Goal: Task Accomplishment & Management: Manage account settings

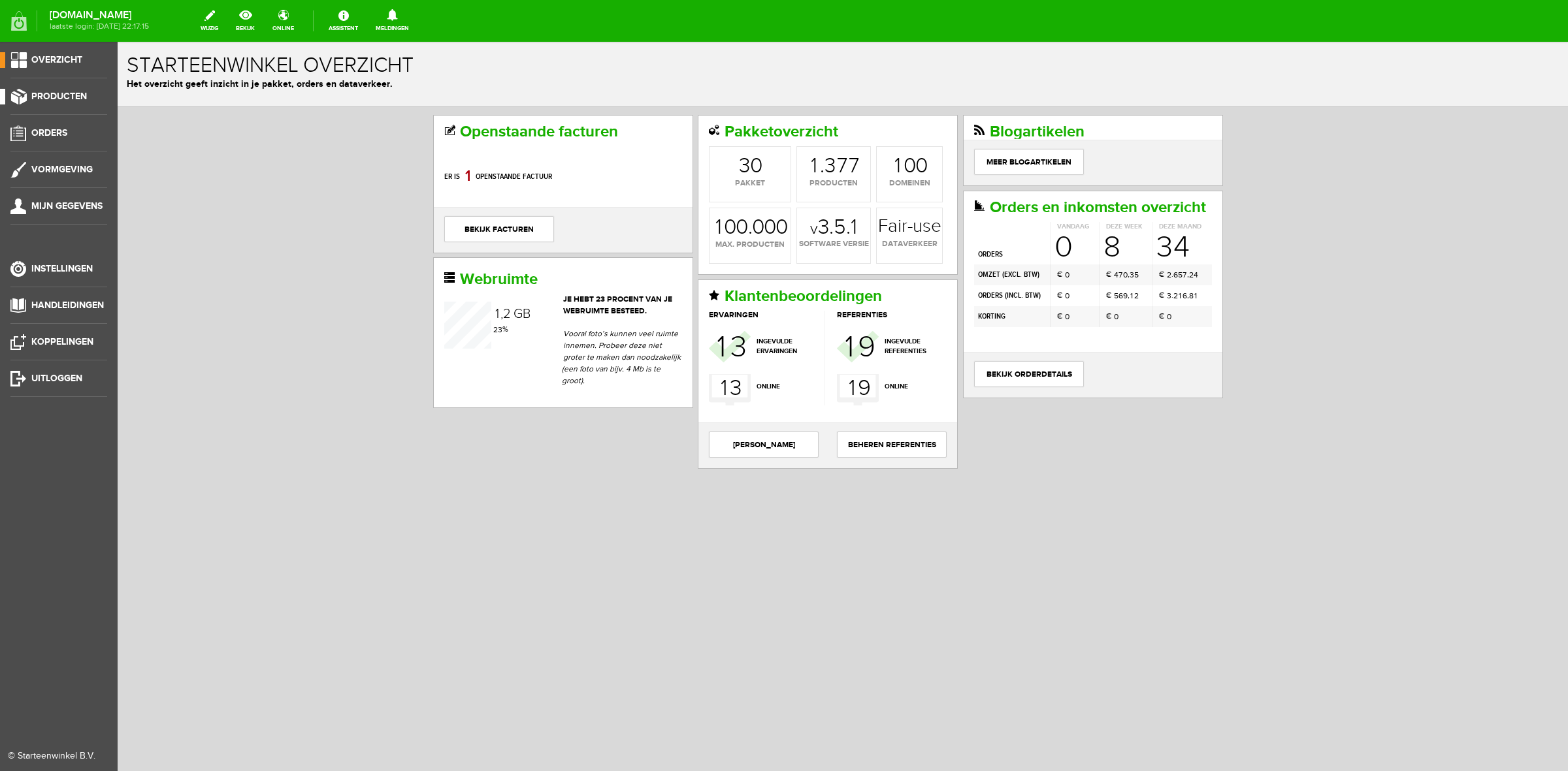
click at [54, 102] on link "Producten" at bounding box center [53, 96] width 107 height 15
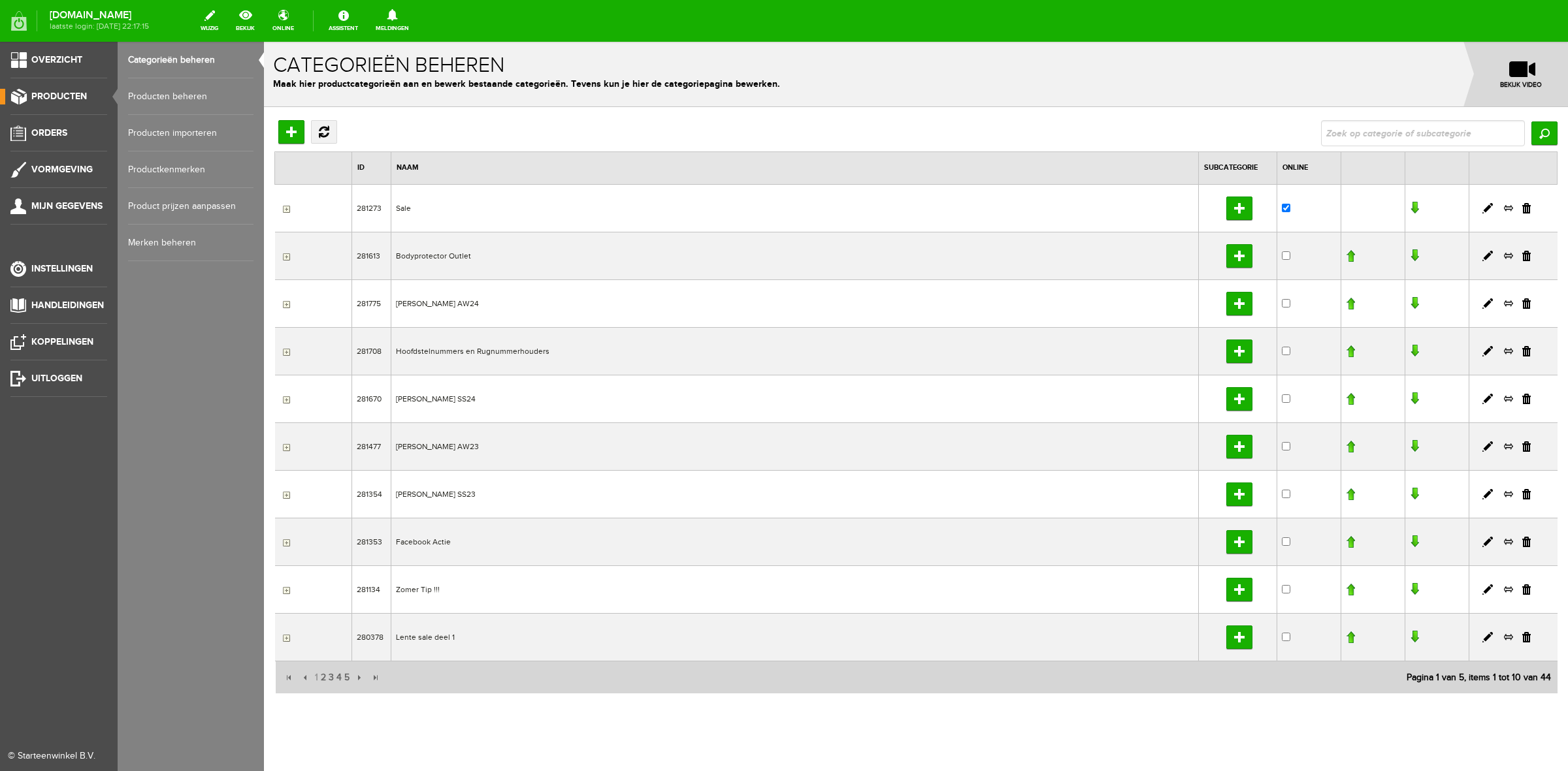
click at [190, 93] on link "Producten beheren" at bounding box center [190, 96] width 125 height 36
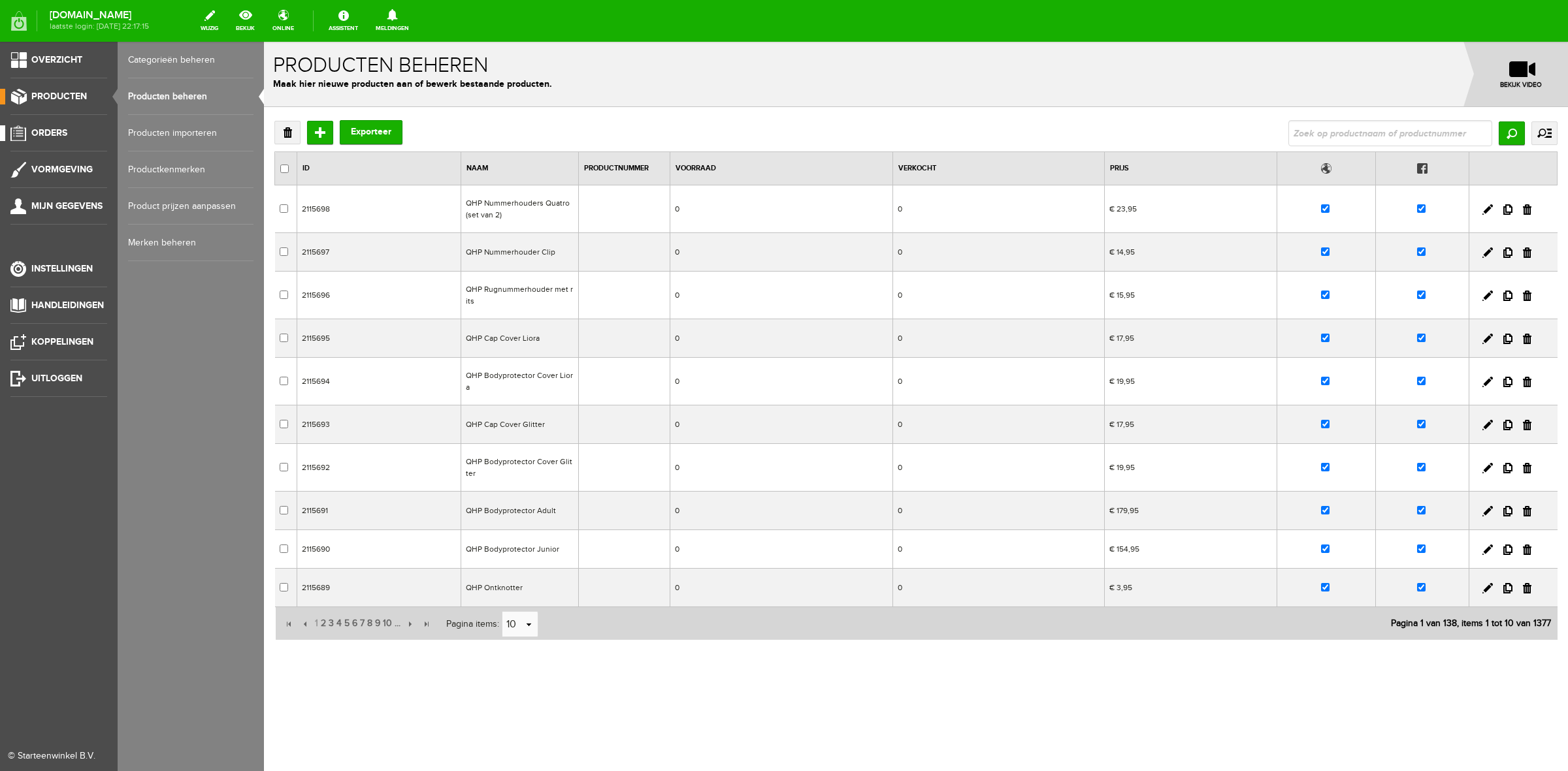
click at [54, 131] on span "Orders" at bounding box center [49, 133] width 36 height 11
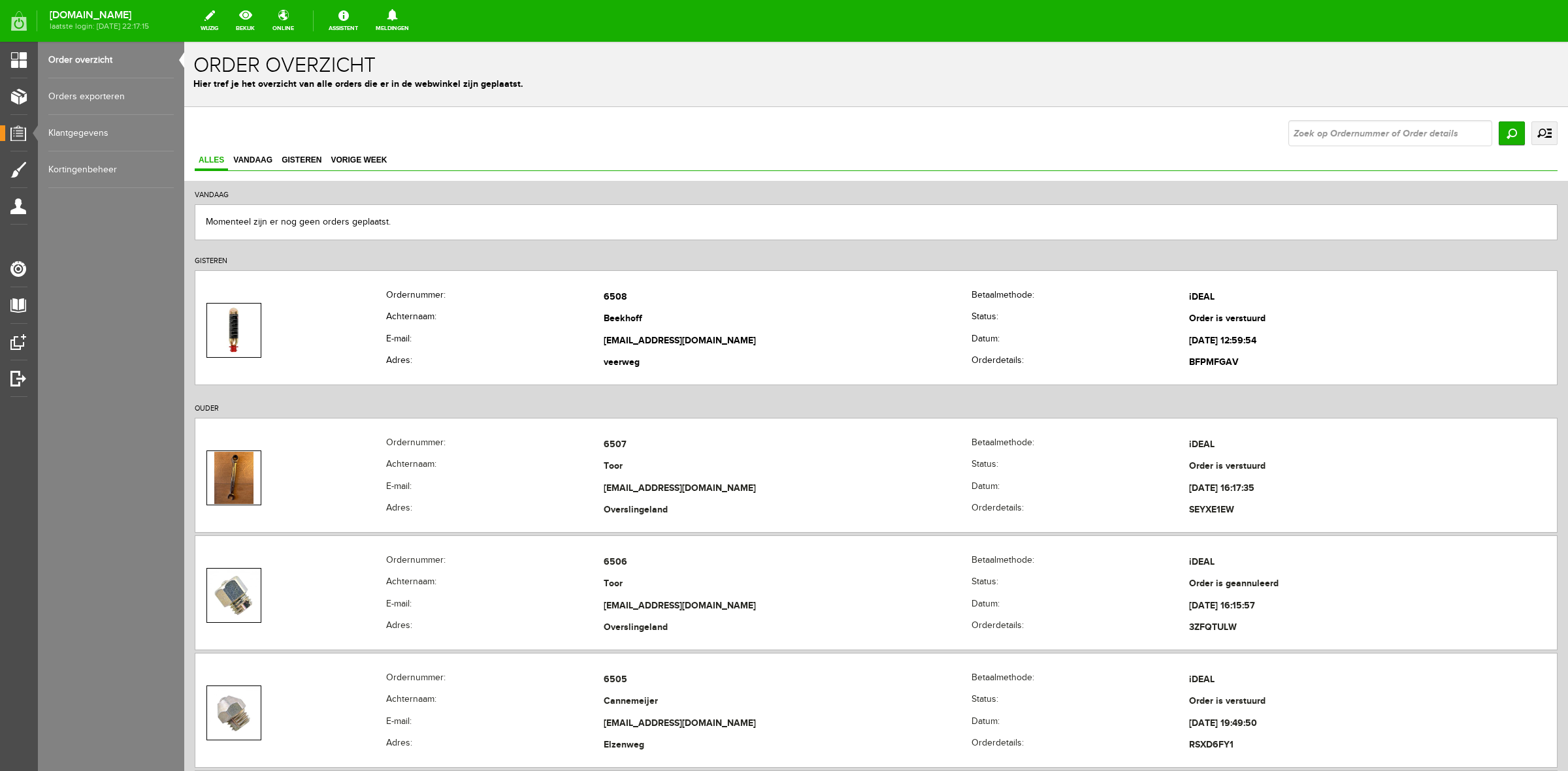
click at [1253, 128] on link "uitgebreid zoeken" at bounding box center [1544, 133] width 26 height 23
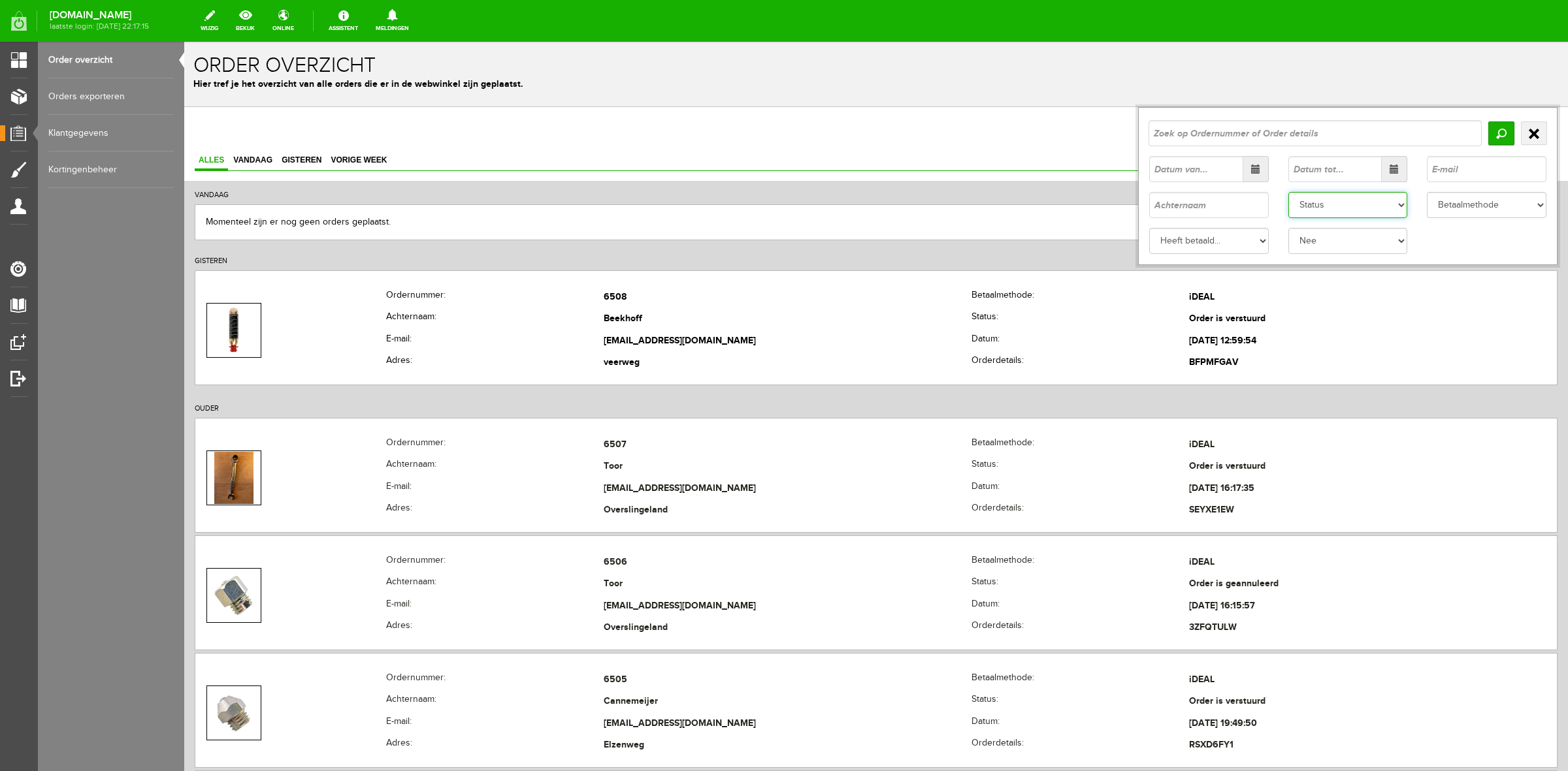
click at [1253, 210] on select "Status Order niet afgerond Nieuw Order in behandeling Wacht op leverancier Wach…" at bounding box center [1348, 205] width 119 height 26
click at [1253, 192] on select "Status Order niet afgerond Nieuw Order in behandeling Wacht op leverancier Wach…" at bounding box center [1348, 205] width 119 height 26
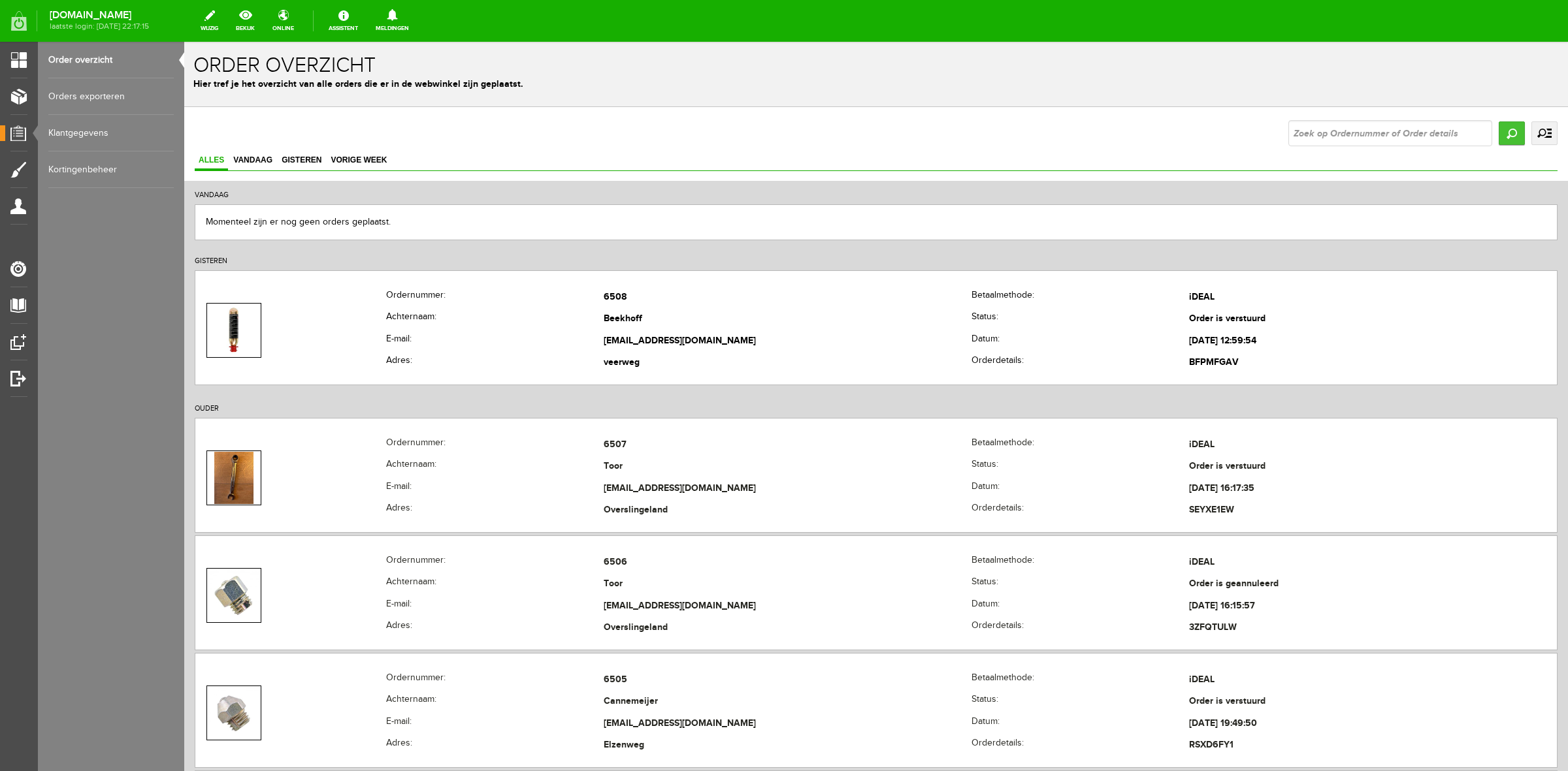
click at [1253, 141] on input "Zoeken" at bounding box center [1512, 133] width 26 height 23
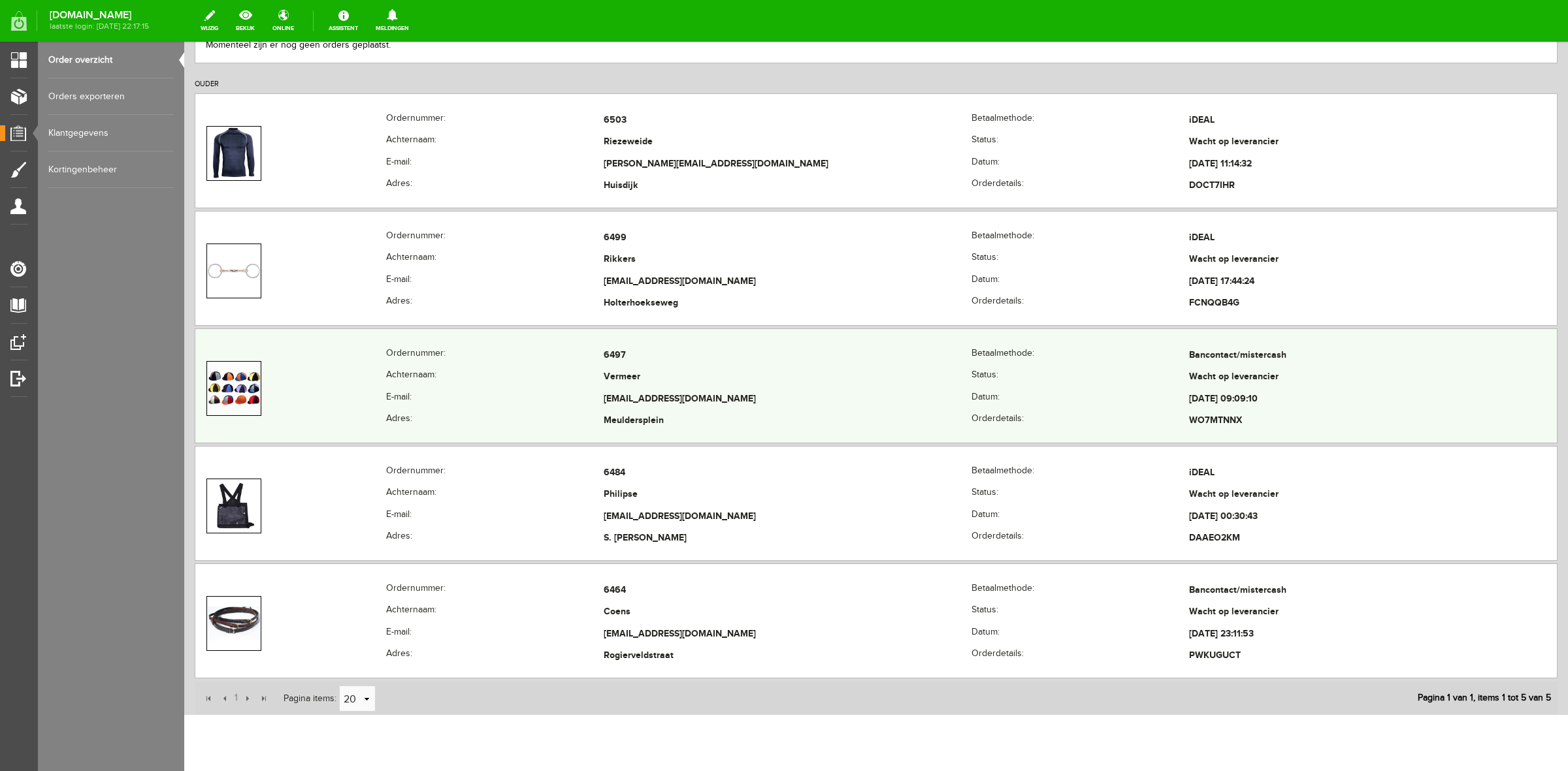
scroll to position [245, 0]
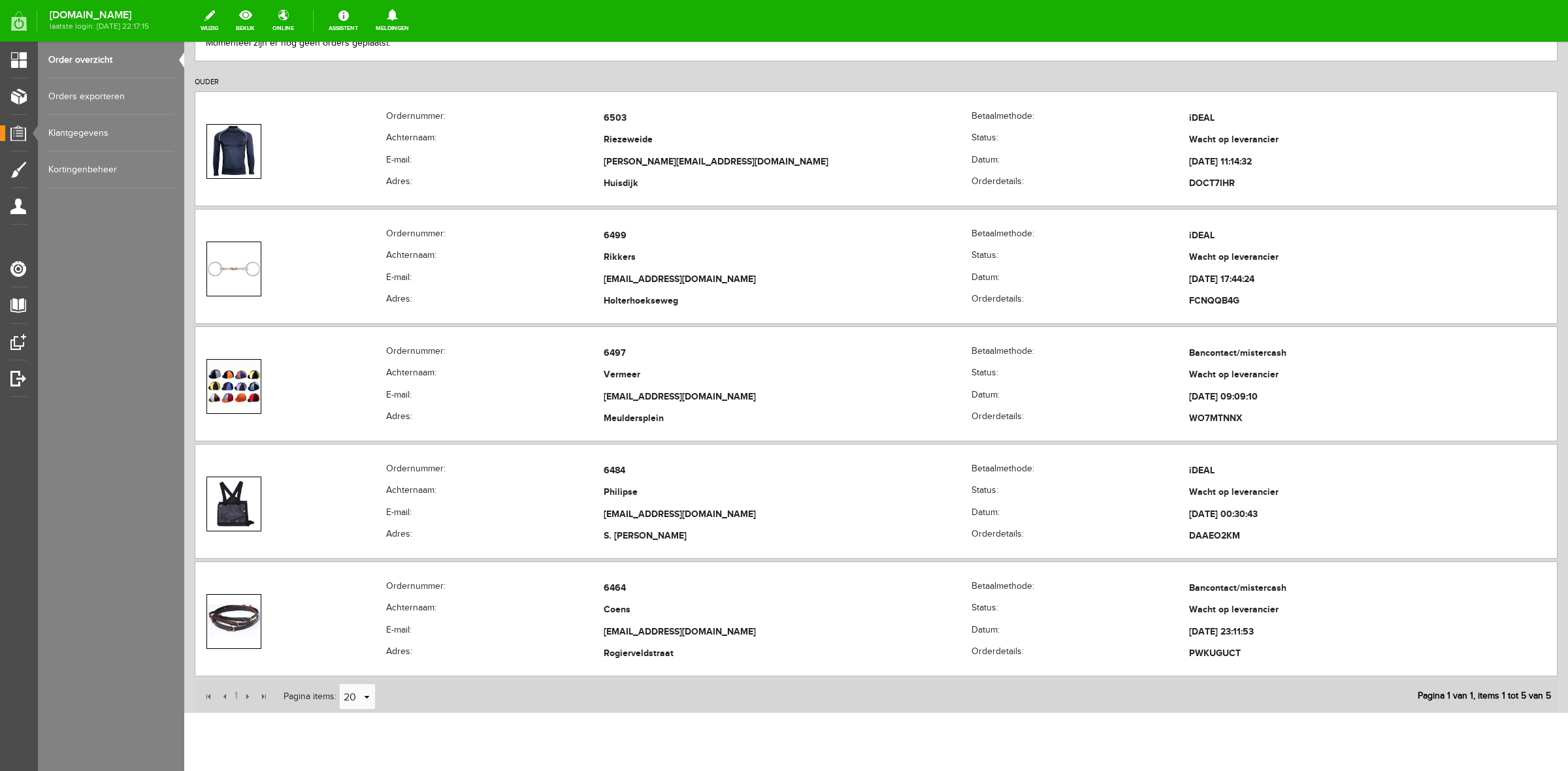
click at [64, 49] on link "Order overzicht" at bounding box center [111, 60] width 125 height 36
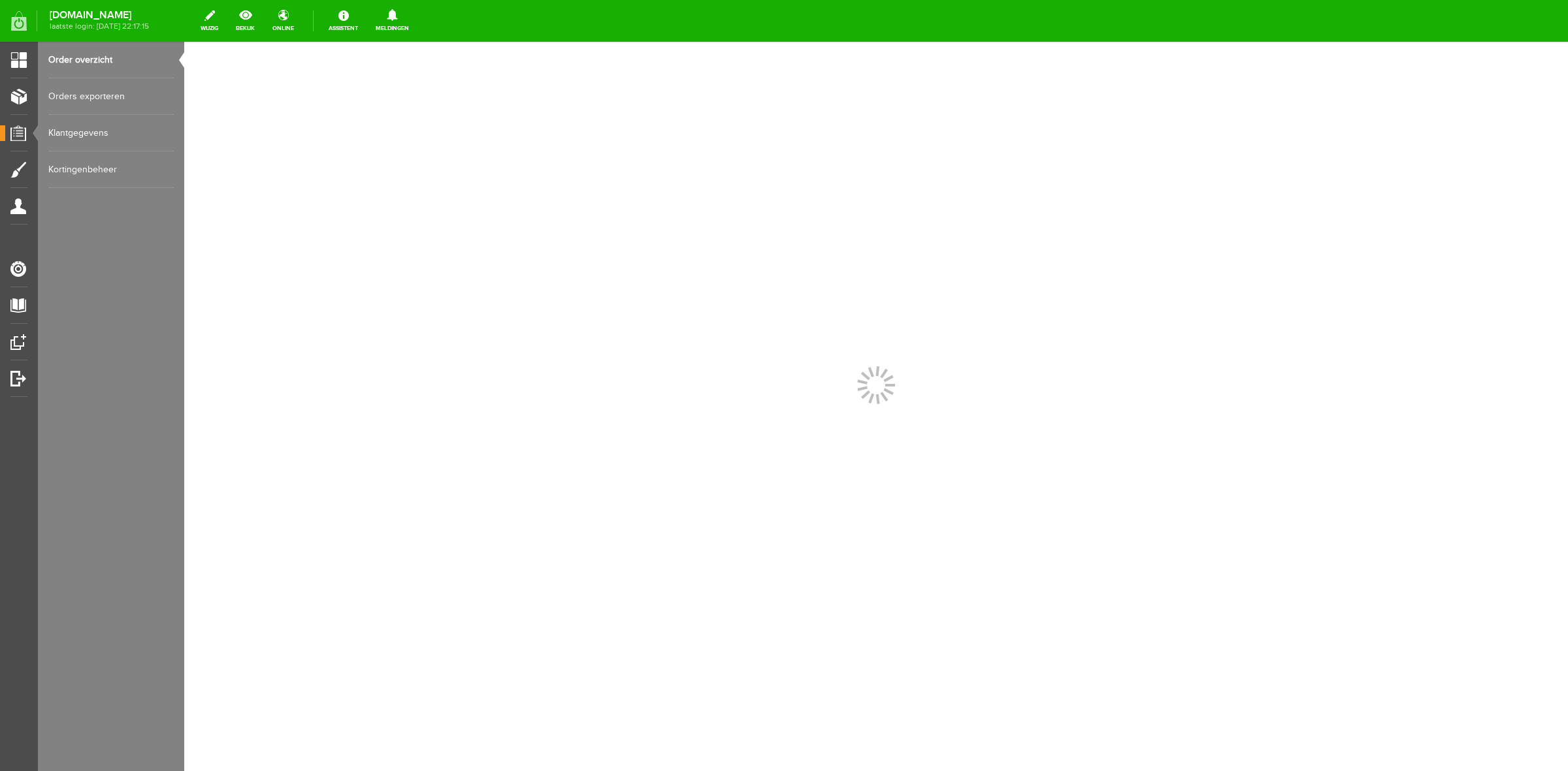
scroll to position [0, 0]
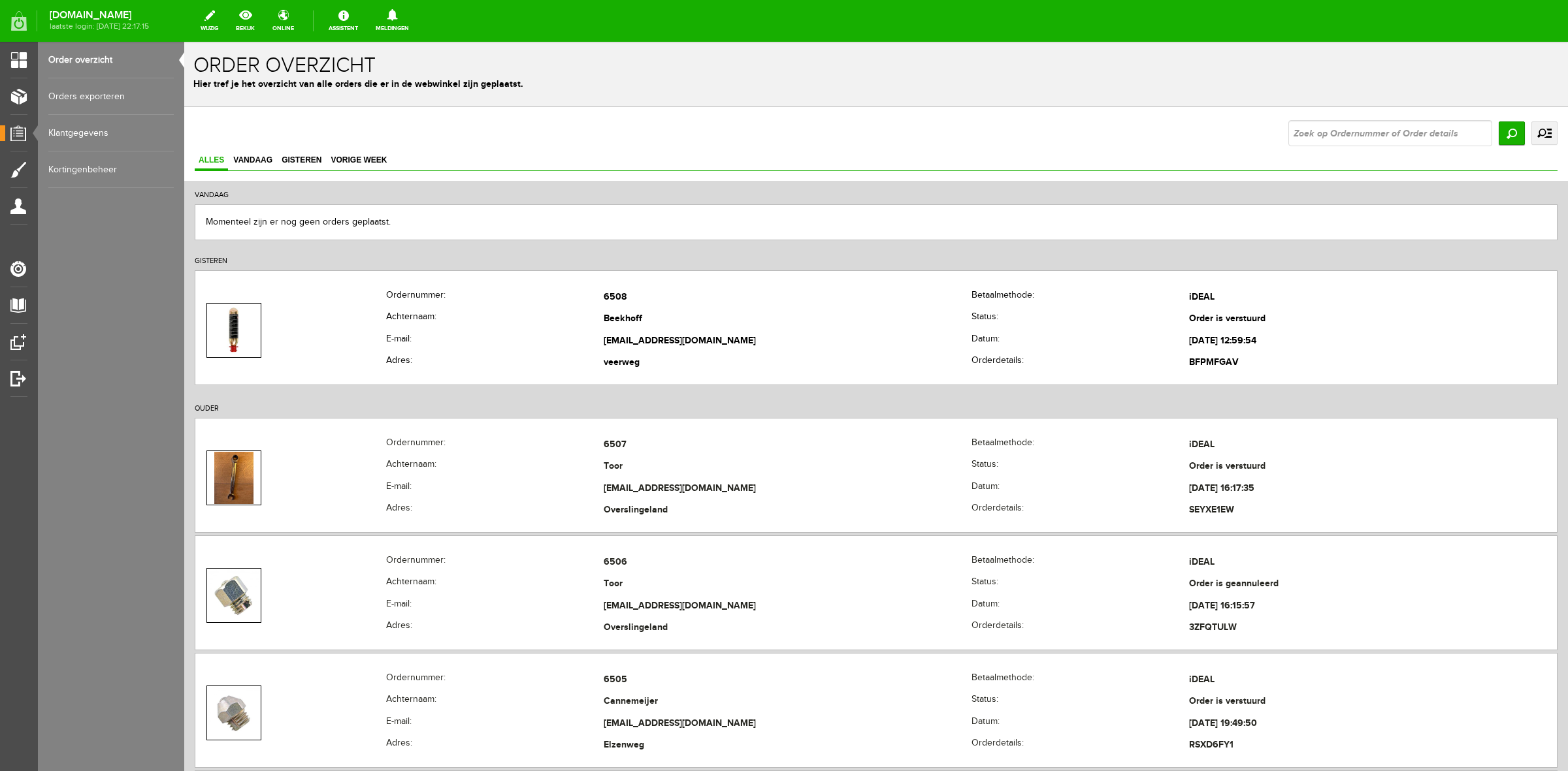
click at [1253, 125] on link "uitgebreid zoeken" at bounding box center [1544, 133] width 26 height 23
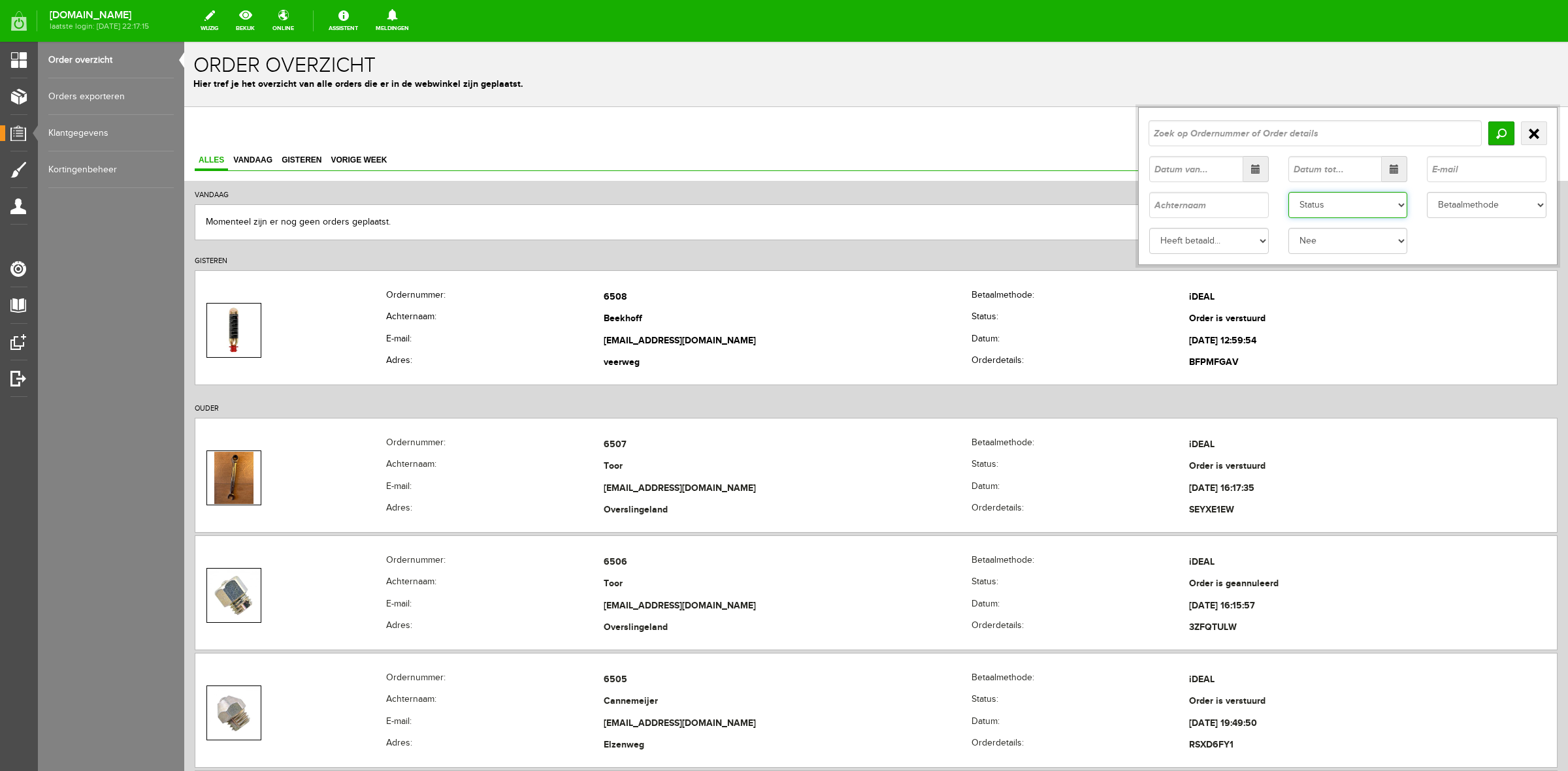
click at [1253, 206] on select "Status Order niet afgerond Nieuw Order in behandeling Wacht op leverancier Wach…" at bounding box center [1348, 205] width 119 height 26
click at [1253, 192] on select "Status Order niet afgerond Nieuw Order in behandeling Wacht op leverancier Wach…" at bounding box center [1348, 205] width 119 height 26
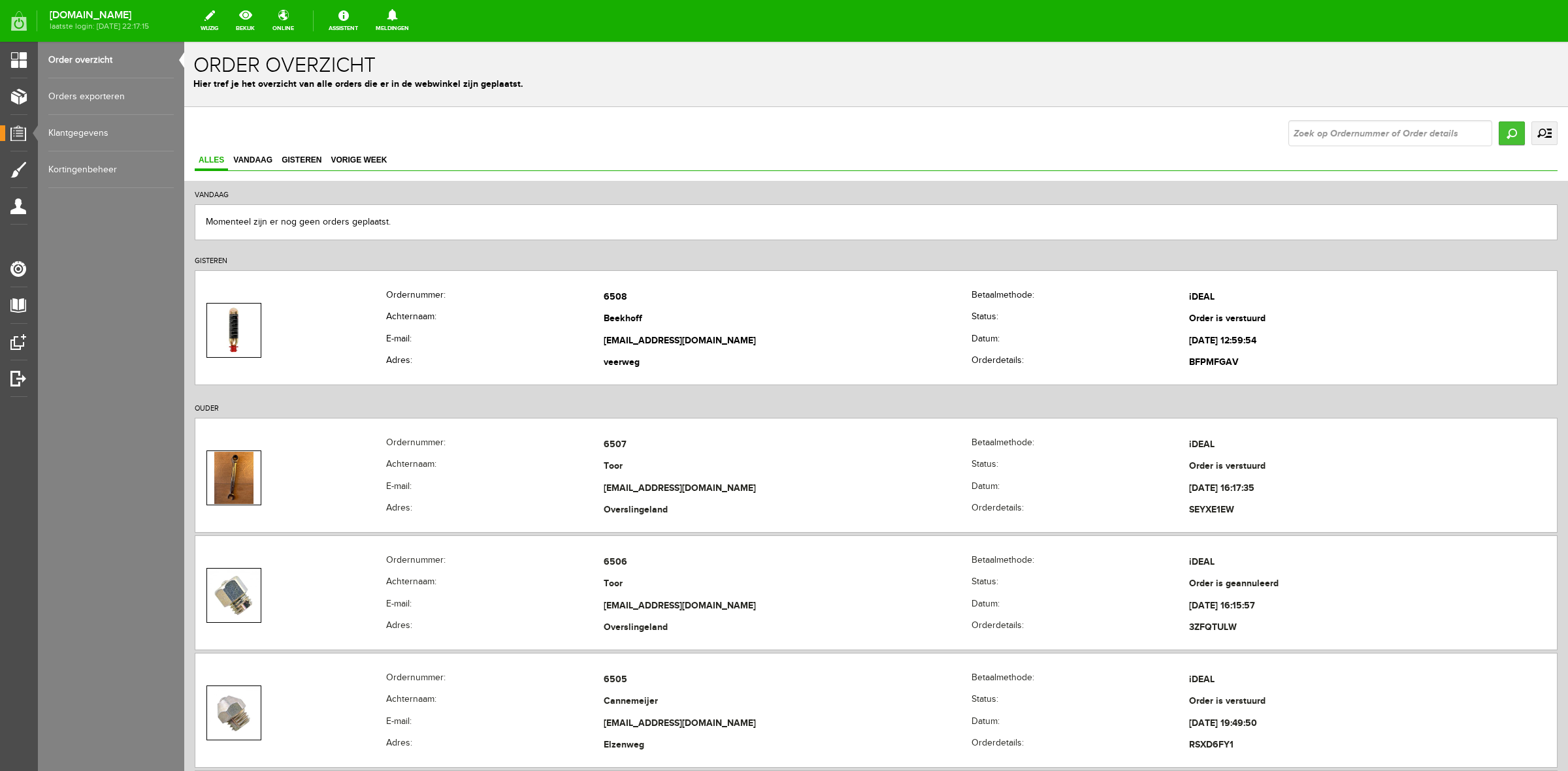
click at [1253, 135] on input "Zoeken" at bounding box center [1512, 133] width 26 height 23
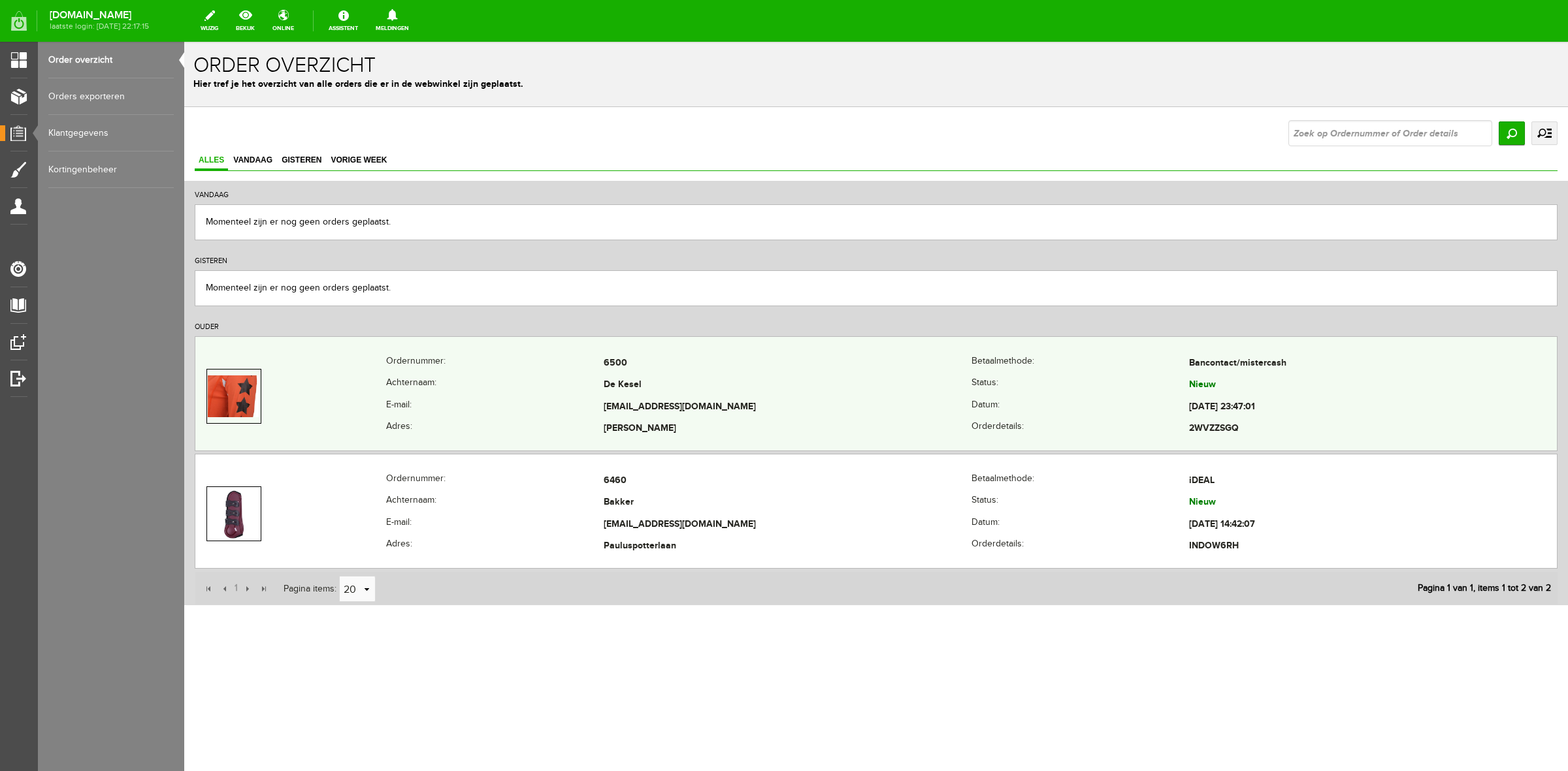
click at [558, 406] on th "E-mail:" at bounding box center [495, 407] width 218 height 23
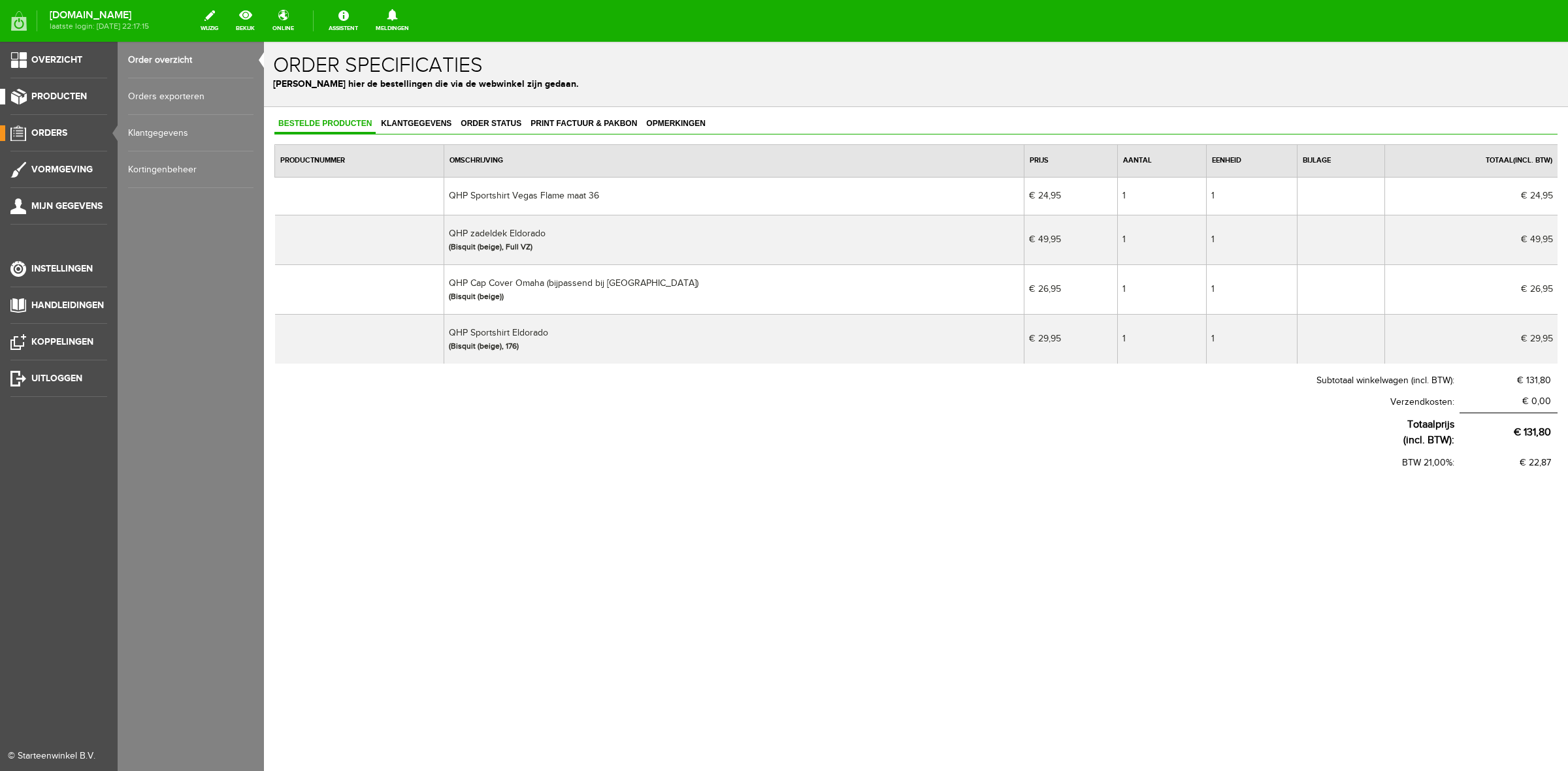
click at [78, 95] on span "Producten" at bounding box center [59, 97] width 56 height 11
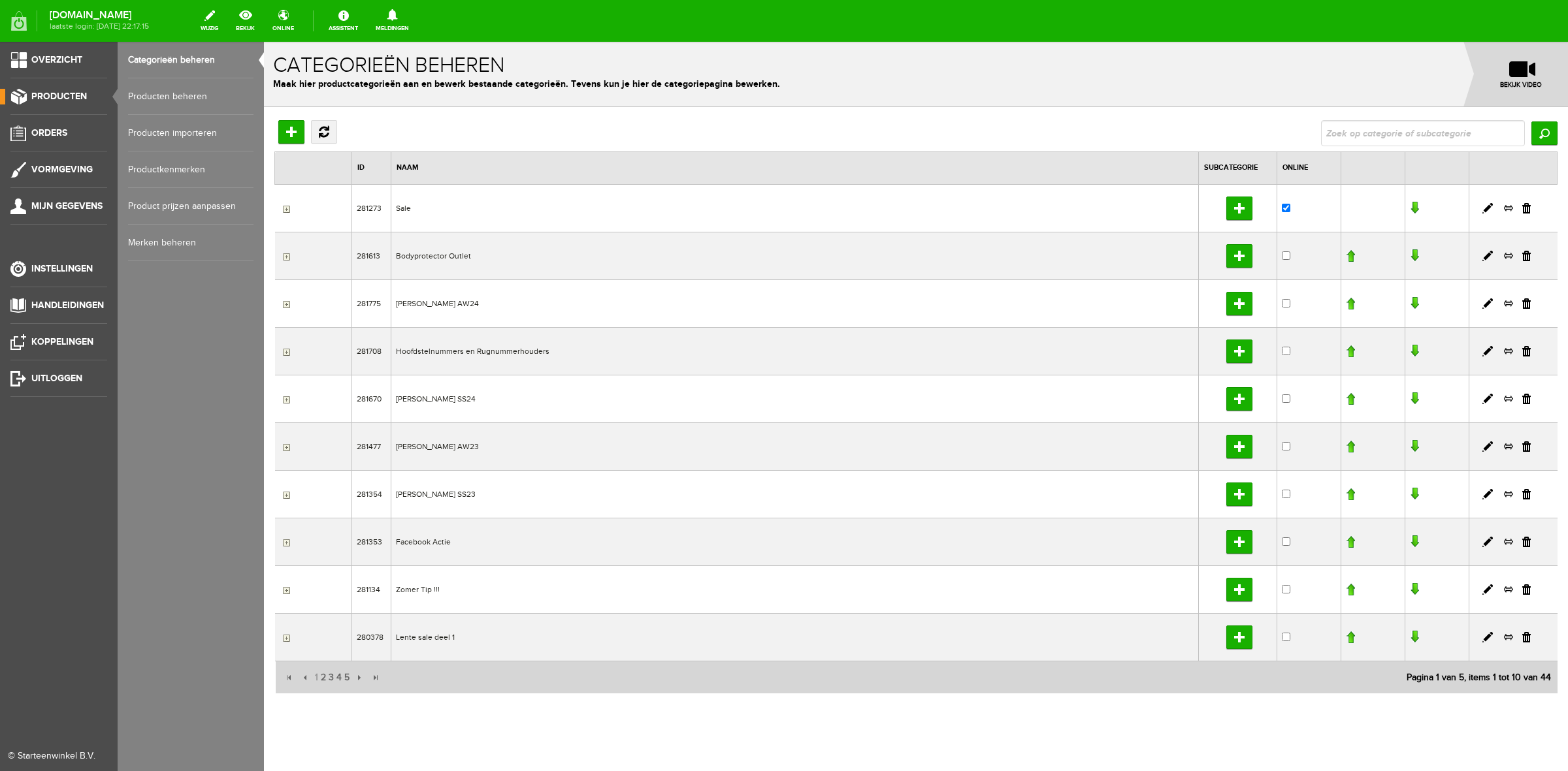
click at [150, 96] on link "Producten beheren" at bounding box center [190, 96] width 125 height 36
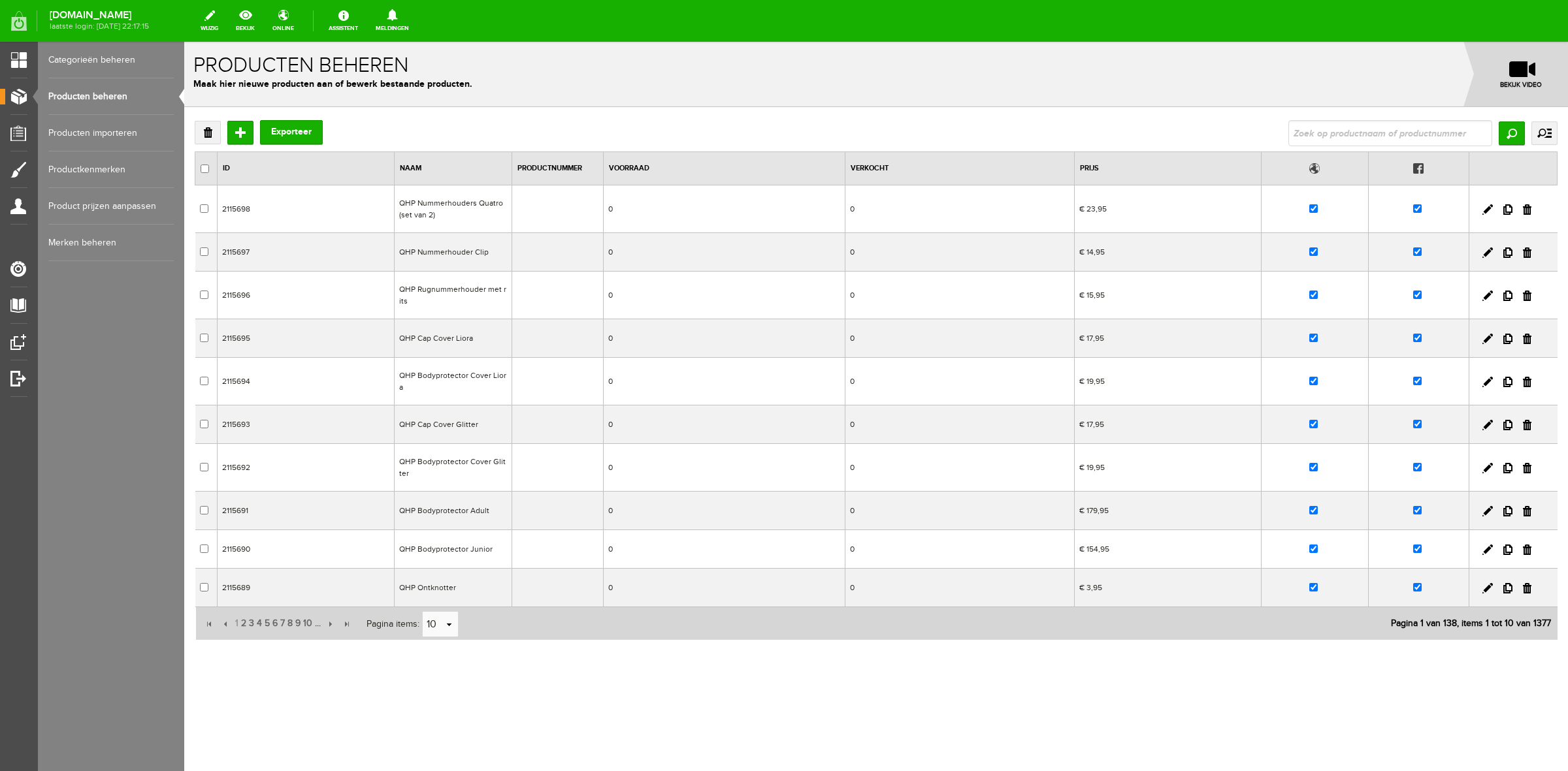
click at [1253, 140] on input "text" at bounding box center [1390, 133] width 204 height 26
type input "vega"
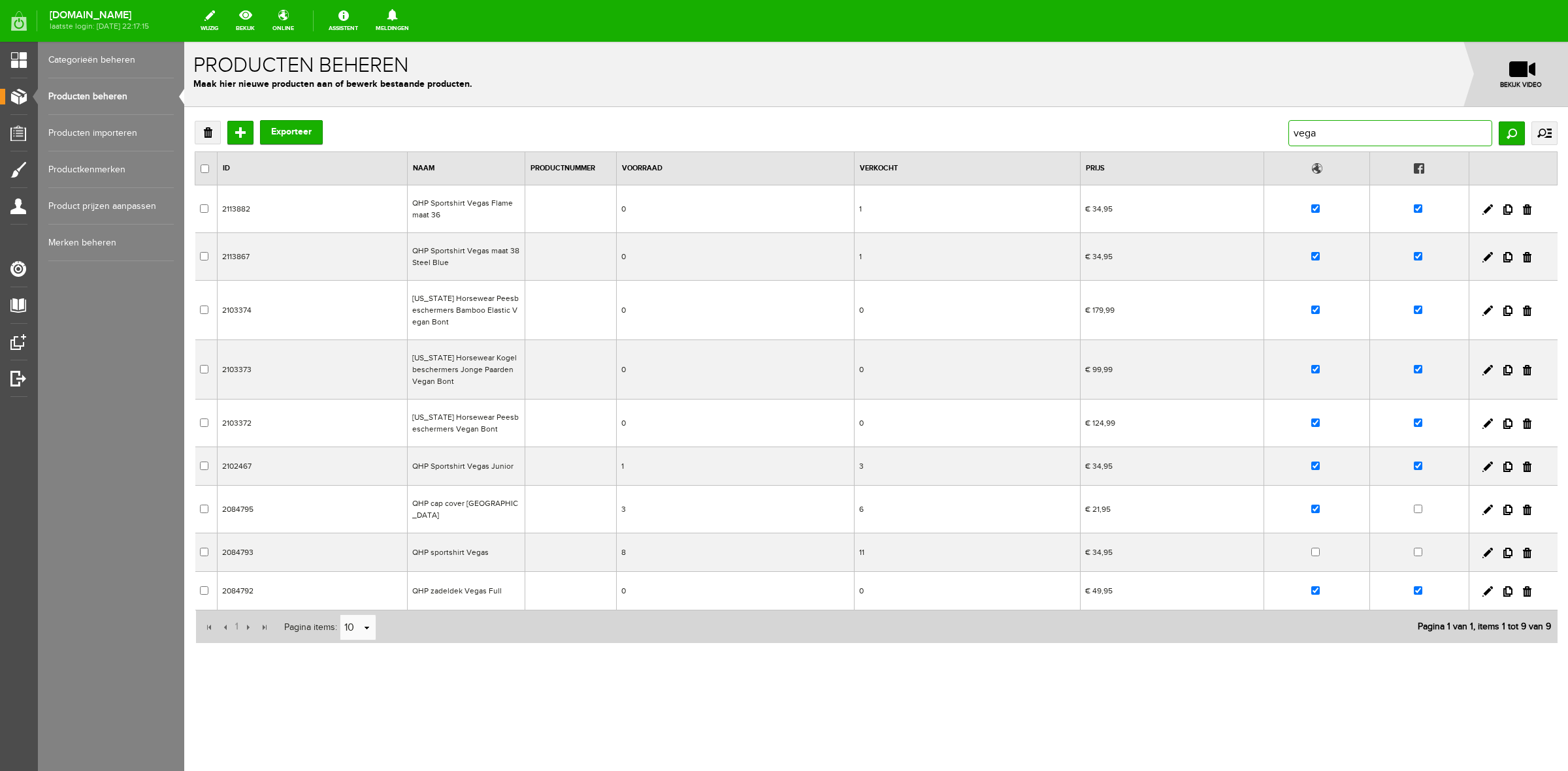
click at [1253, 139] on input "vega" at bounding box center [1390, 133] width 204 height 26
type input "vegas"
